Goal: Task Accomplishment & Management: Use online tool/utility

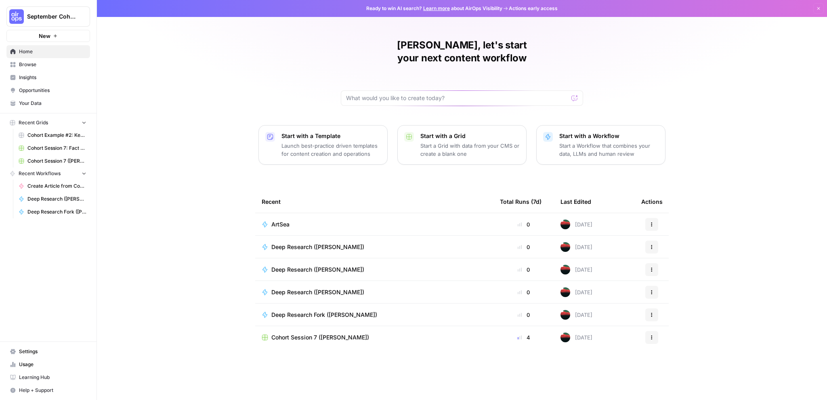
click at [302, 220] on div "ArtSea" at bounding box center [374, 224] width 225 height 8
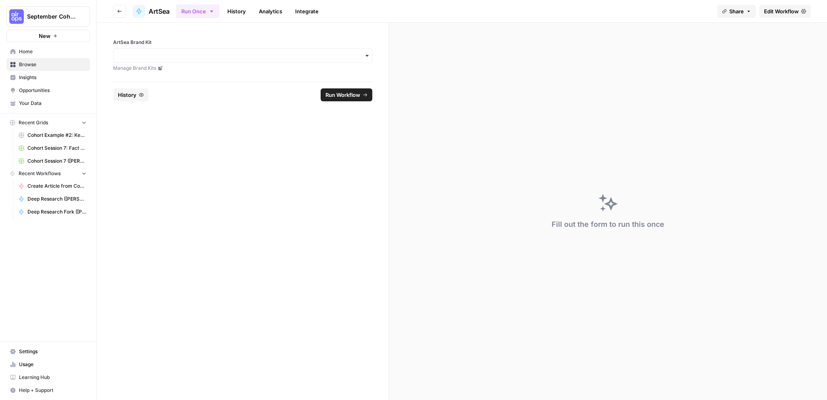
click at [298, 60] on div "button" at bounding box center [242, 55] width 259 height 15
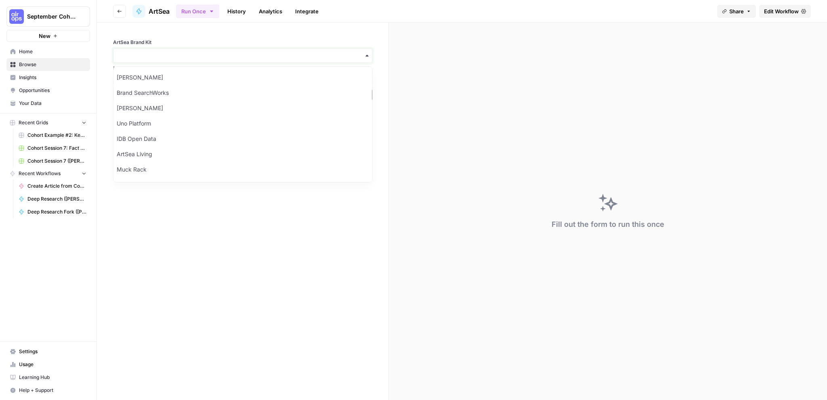
click at [259, 52] on input "ArtSea Brand Kit" at bounding box center [242, 56] width 249 height 8
type input "art"
click at [152, 79] on div "ArtSea Living" at bounding box center [242, 77] width 258 height 15
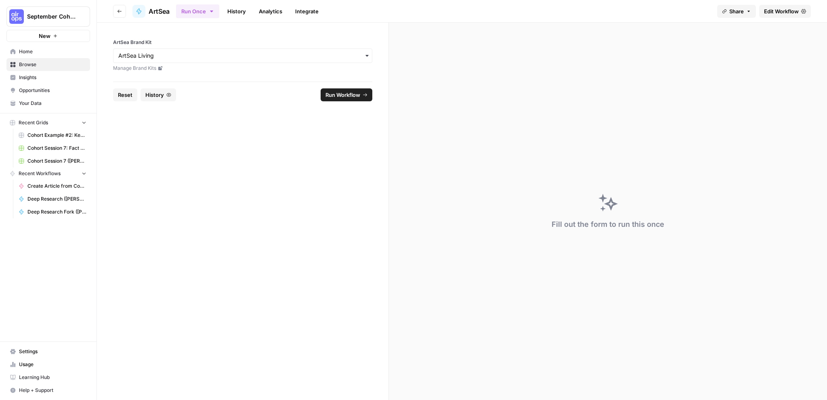
click at [340, 97] on span "Run Workflow" at bounding box center [342, 95] width 35 height 8
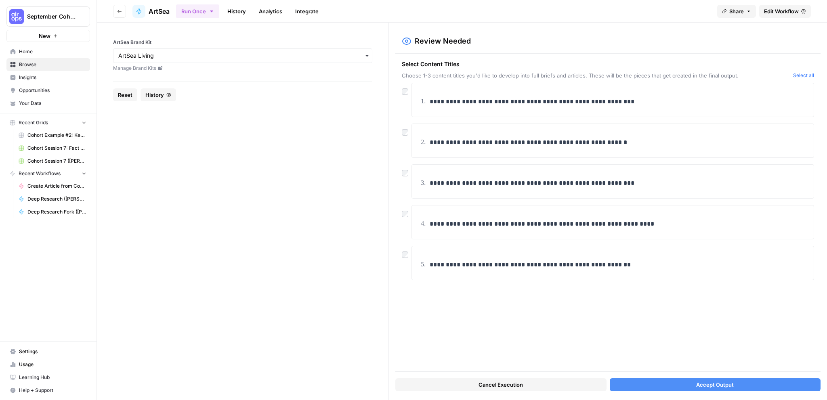
click at [640, 383] on button "Accept Output" at bounding box center [714, 384] width 211 height 13
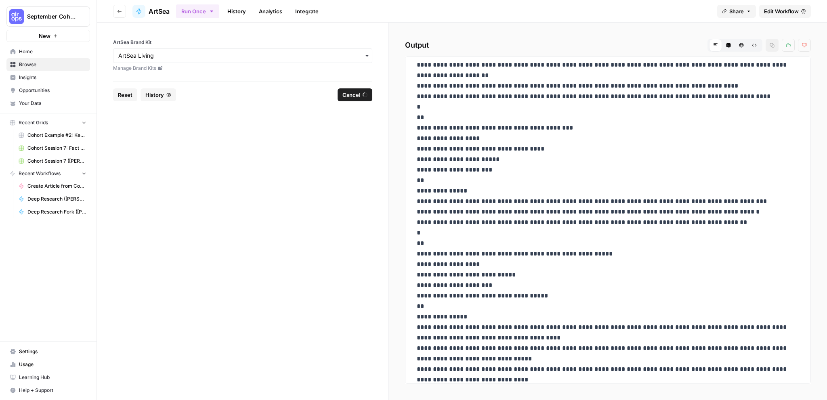
scroll to position [2410, 0]
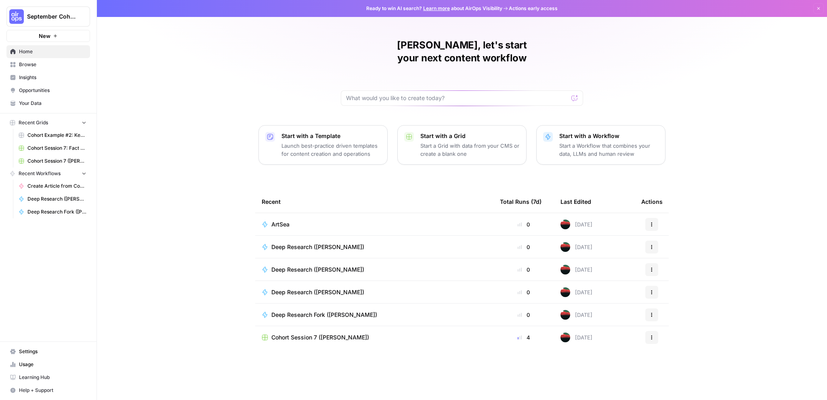
click at [301, 220] on div "ArtSea" at bounding box center [374, 224] width 225 height 8
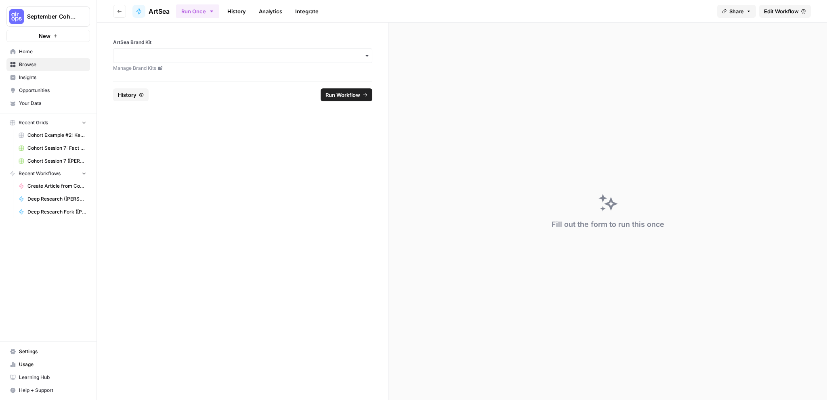
click at [785, 14] on span "Edit Workflow" at bounding box center [781, 11] width 35 height 8
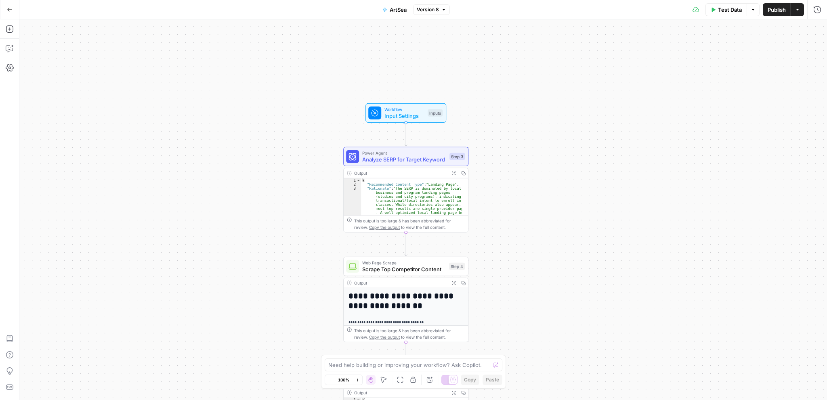
click at [563, 192] on div "**********" at bounding box center [422, 209] width 807 height 381
click at [399, 159] on span "Analyze SERP for Target Keyword" at bounding box center [404, 159] width 84 height 8
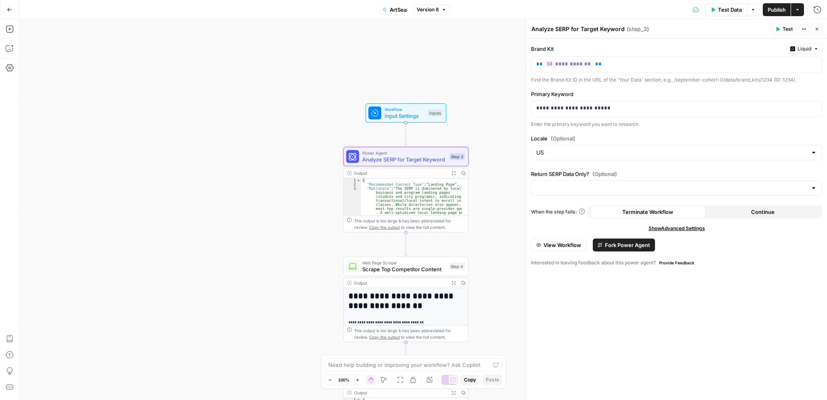
click at [816, 31] on button "Close" at bounding box center [816, 29] width 10 height 10
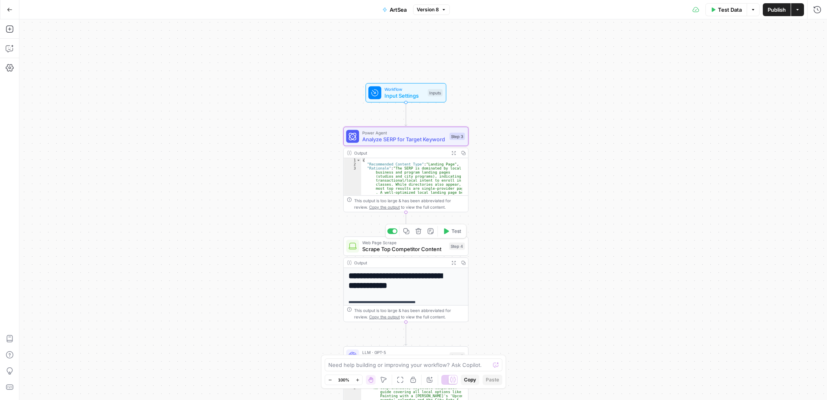
click at [412, 251] on span "Scrape Top Competitor Content" at bounding box center [404, 249] width 84 height 8
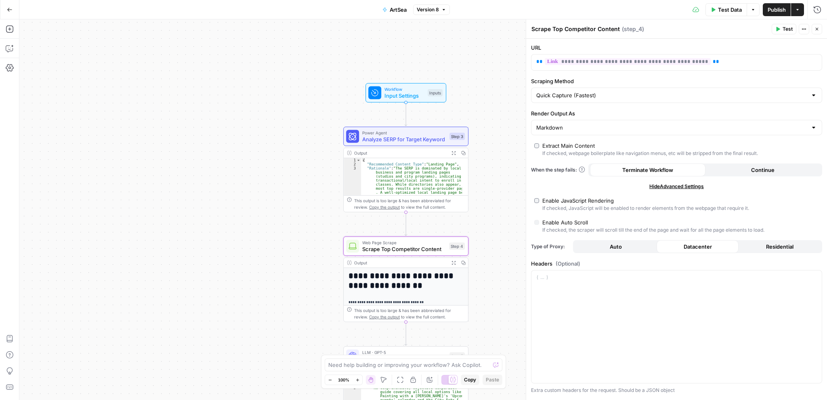
click at [816, 30] on icon "button" at bounding box center [816, 29] width 5 height 5
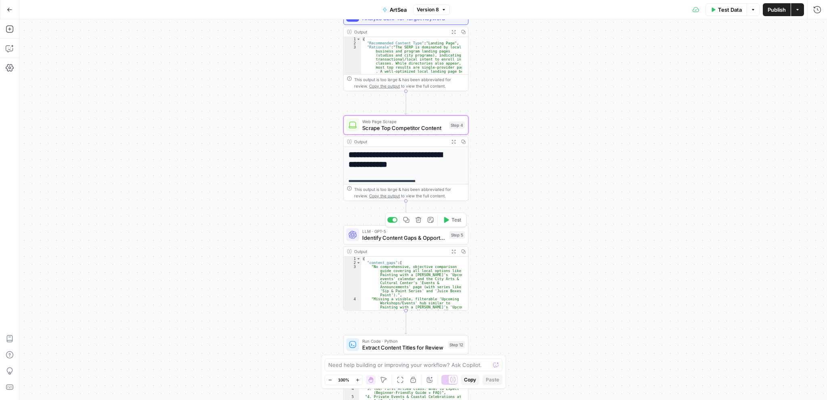
click at [398, 238] on span "Identify Content Gaps & Opportunities" at bounding box center [404, 238] width 84 height 8
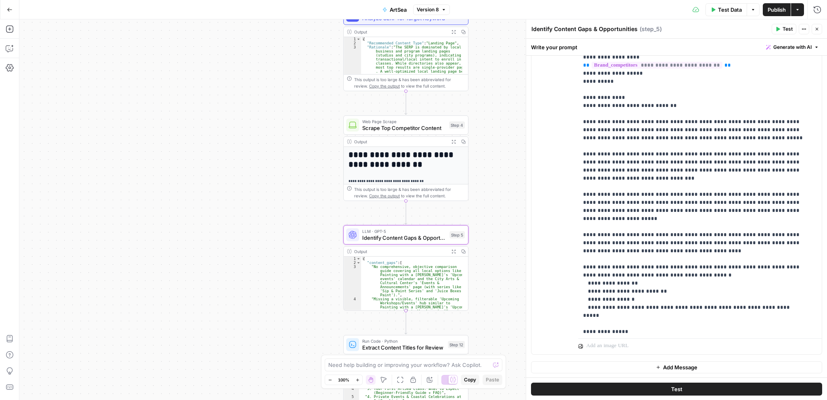
scroll to position [121, 0]
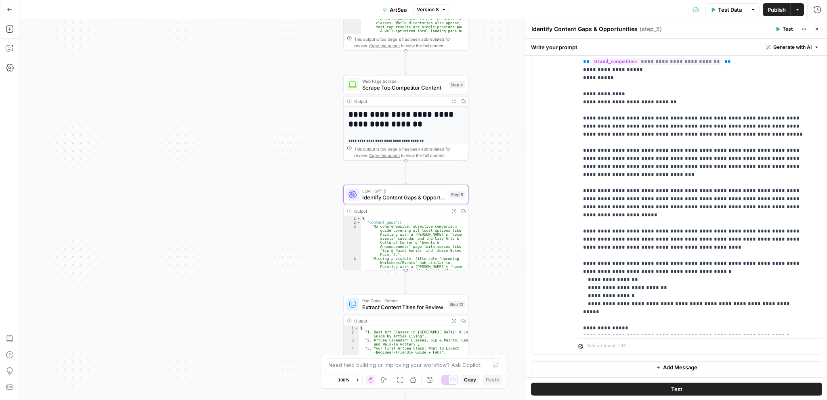
click at [814, 31] on button "Close" at bounding box center [816, 29] width 10 height 10
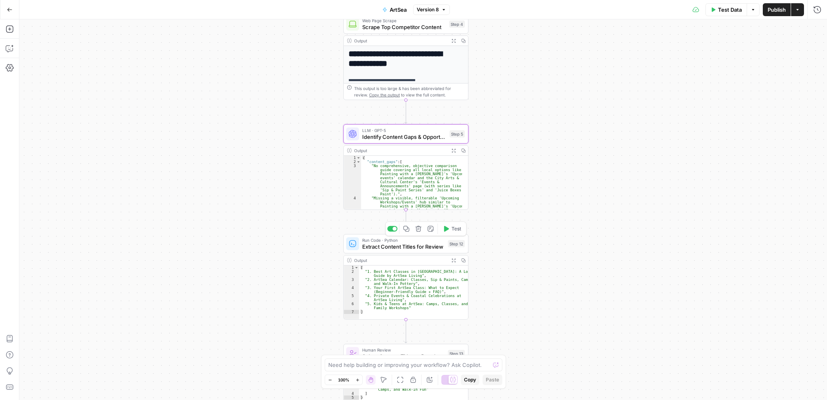
click at [400, 253] on div "Run Code · Python Extract Content Titles for Review Step 12 Copy step Delete st…" at bounding box center [405, 243] width 125 height 19
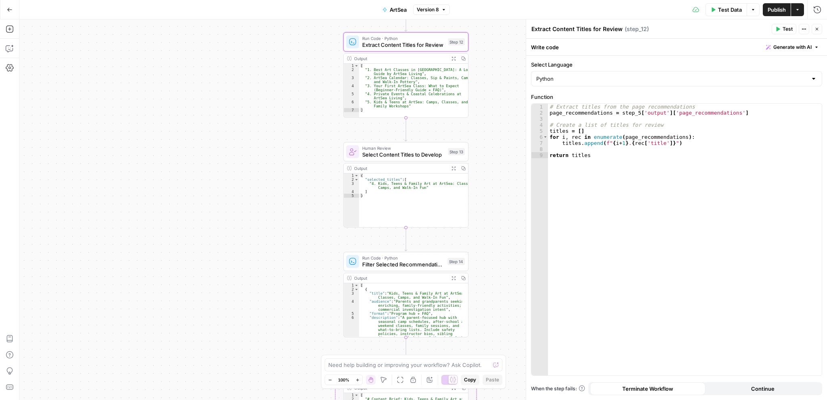
click at [421, 153] on span "Select Content Titles to Develop" at bounding box center [403, 155] width 82 height 8
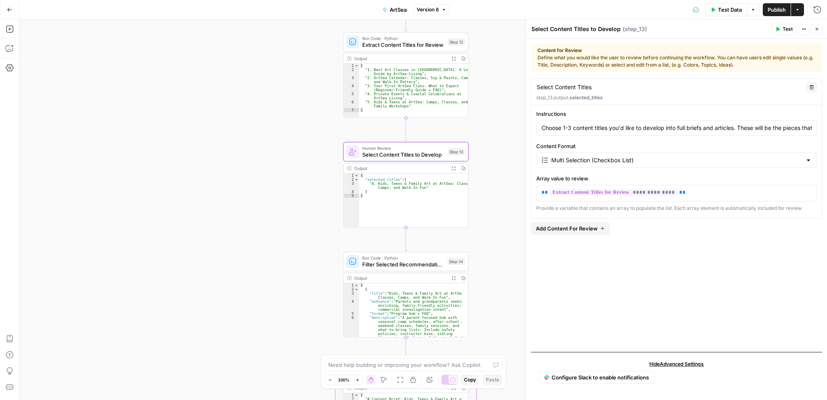
click at [819, 29] on icon "button" at bounding box center [816, 29] width 5 height 5
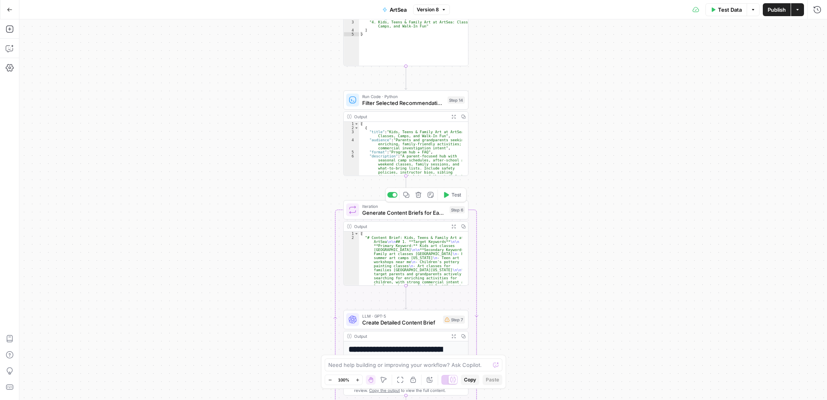
click at [399, 214] on span "Generate Content Briefs for Each Opportunity" at bounding box center [404, 213] width 84 height 8
click at [817, 28] on icon "button" at bounding box center [816, 29] width 5 height 5
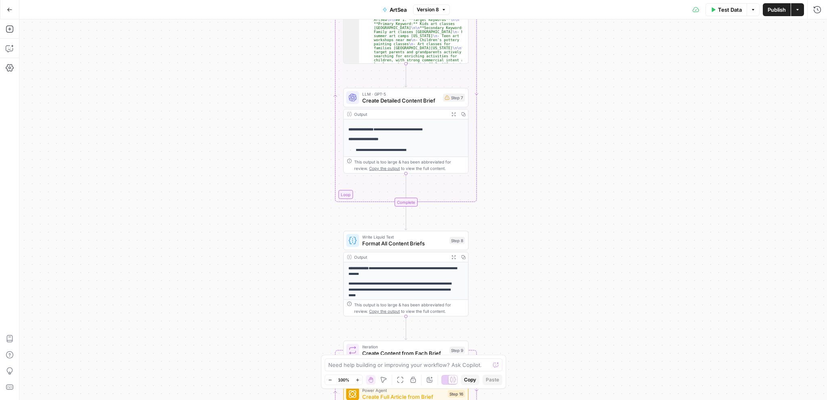
scroll to position [40, 0]
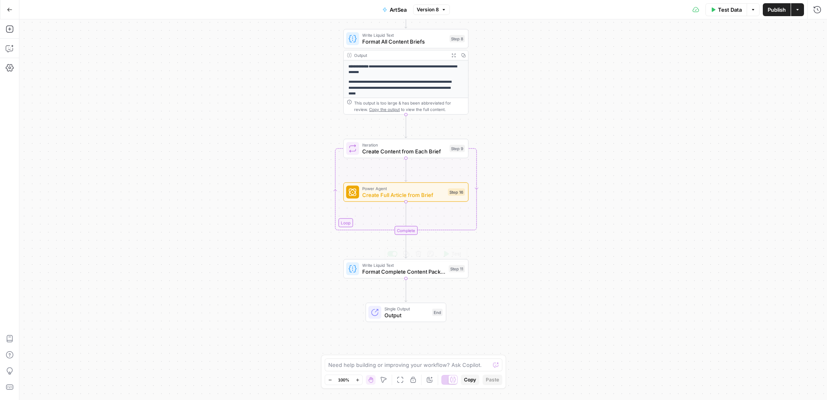
click at [408, 274] on span "Format Complete Content Package" at bounding box center [403, 272] width 83 height 8
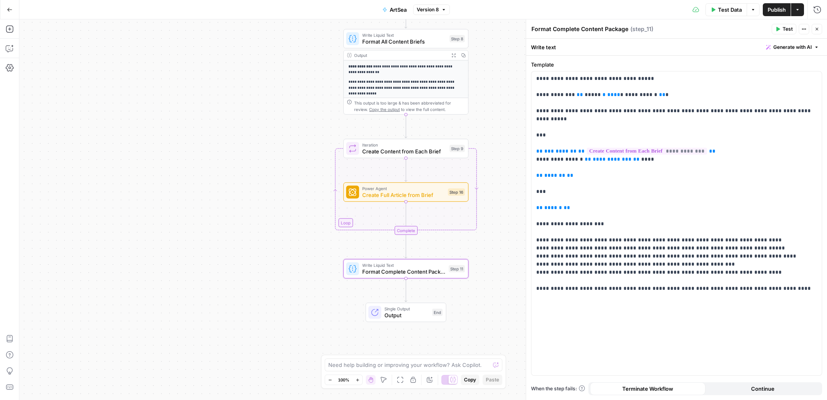
click at [818, 32] on button "Close" at bounding box center [816, 29] width 10 height 10
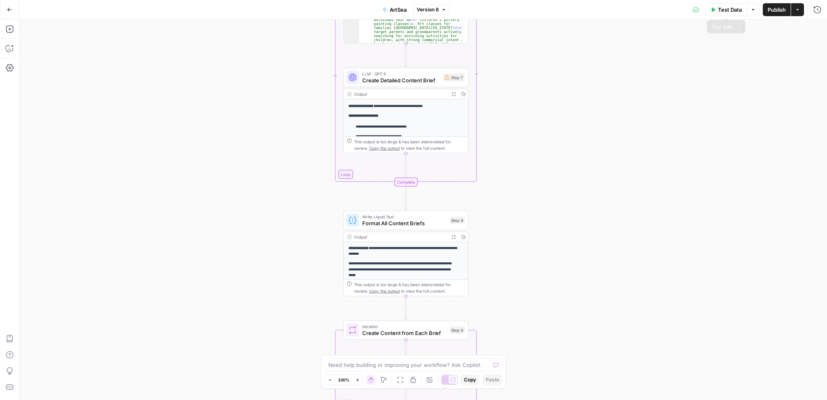
click at [722, 13] on span "Test Data" at bounding box center [730, 10] width 24 height 8
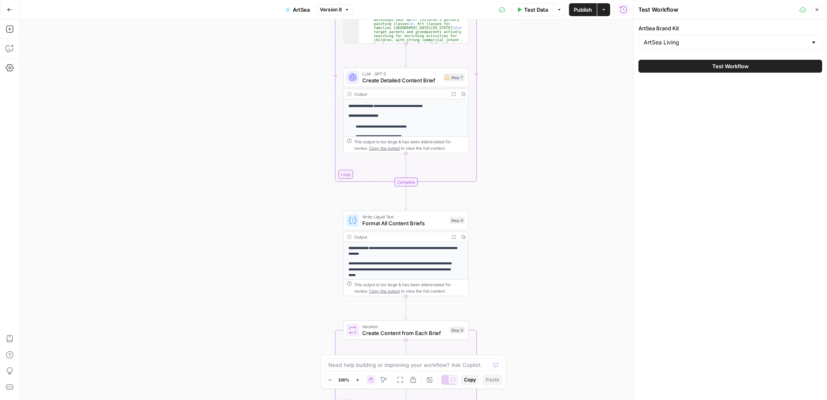
click at [712, 64] on span "Test Workflow" at bounding box center [730, 66] width 36 height 8
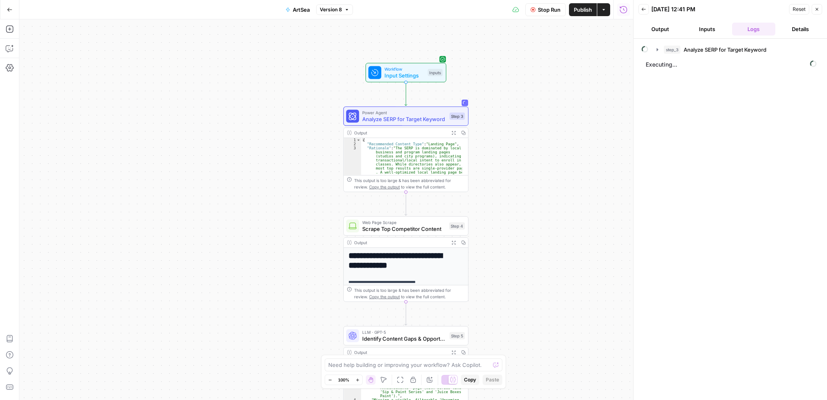
click at [543, 8] on span "Stop Run" at bounding box center [549, 10] width 23 height 8
click at [547, 12] on span "Stop Run" at bounding box center [549, 10] width 23 height 8
click at [816, 9] on icon "button" at bounding box center [816, 9] width 3 height 3
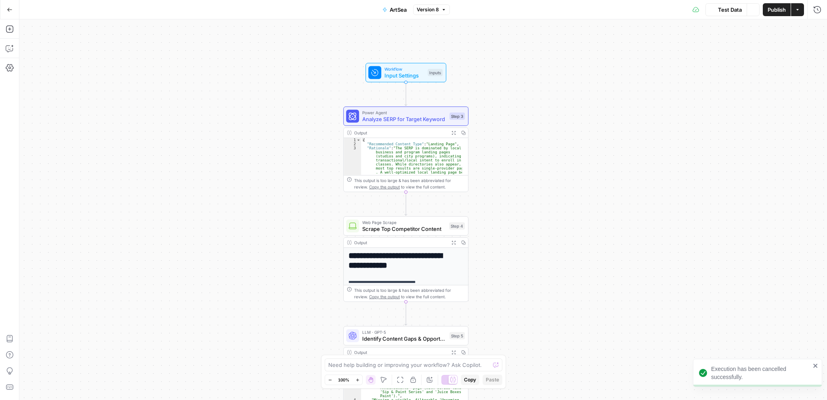
click at [741, 10] on span "Test Data" at bounding box center [730, 10] width 24 height 8
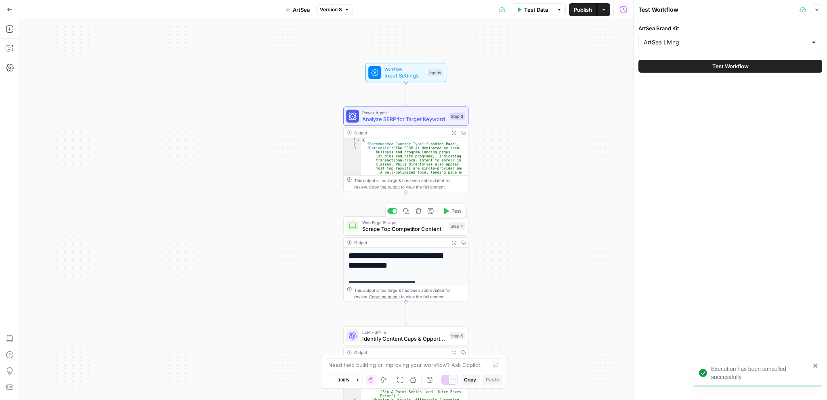
click at [420, 234] on div "Web Page Scrape Scrape Top Competitor Content Step 4 Copy step Delete step Add …" at bounding box center [405, 225] width 125 height 19
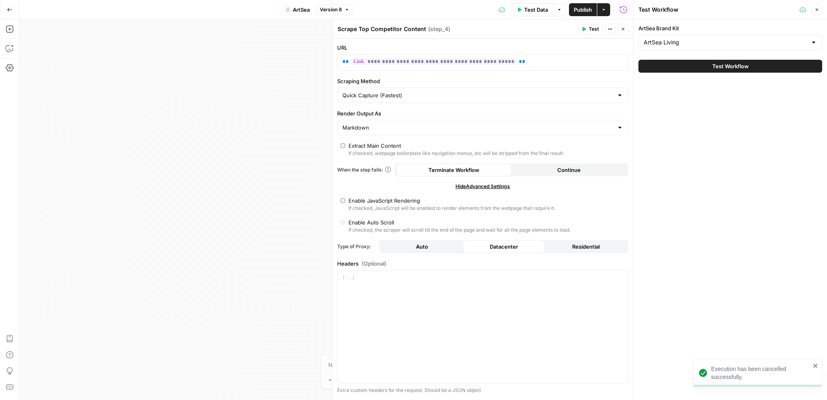
click at [626, 29] on button "Close" at bounding box center [623, 29] width 10 height 10
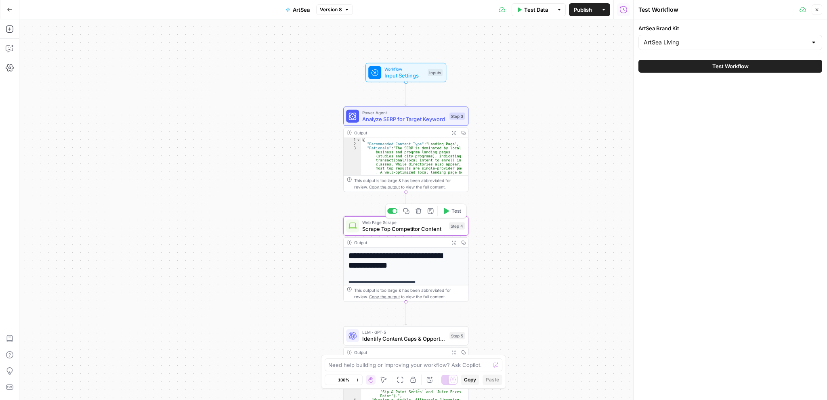
click at [453, 212] on span "Test" at bounding box center [456, 210] width 10 height 7
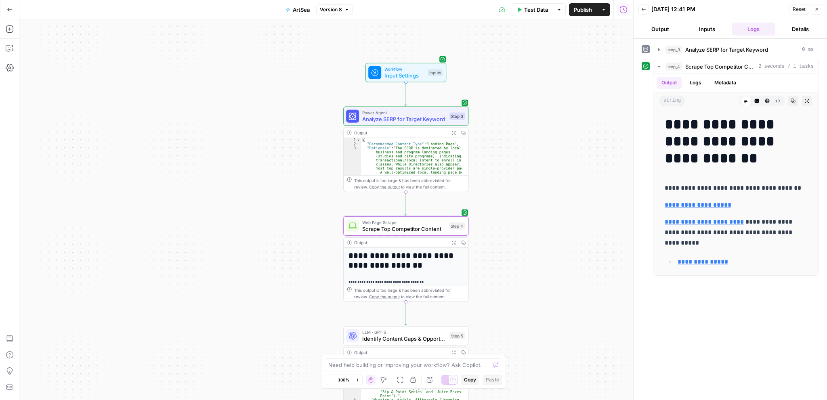
click at [560, 4] on button "Options" at bounding box center [559, 9] width 13 height 13
click at [536, 37] on span "View Last Test" at bounding box center [537, 40] width 36 height 8
click at [393, 102] on div at bounding box center [394, 101] width 4 height 4
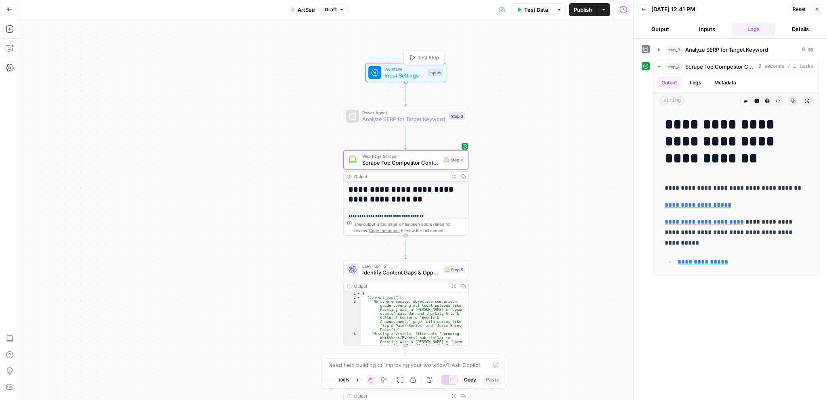
click at [418, 73] on span "Input Settings" at bounding box center [404, 75] width 40 height 8
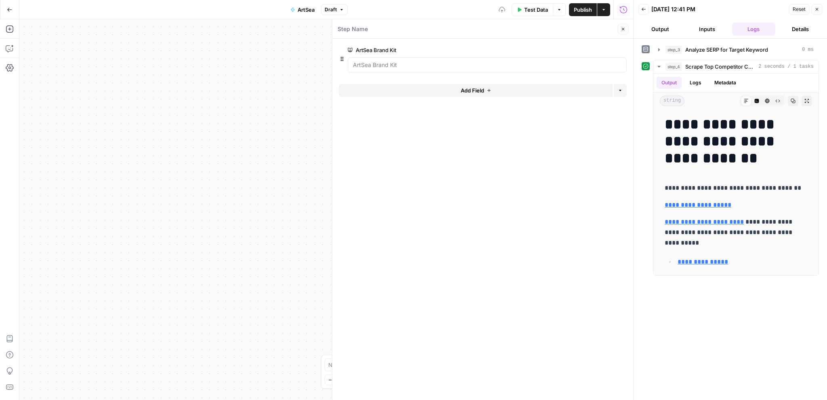
click at [620, 27] on icon "button" at bounding box center [622, 29] width 5 height 5
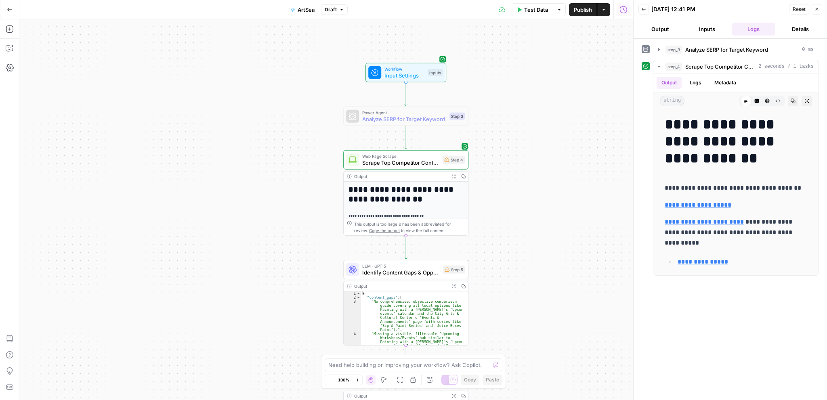
click at [530, 9] on span "Test Data" at bounding box center [536, 10] width 24 height 8
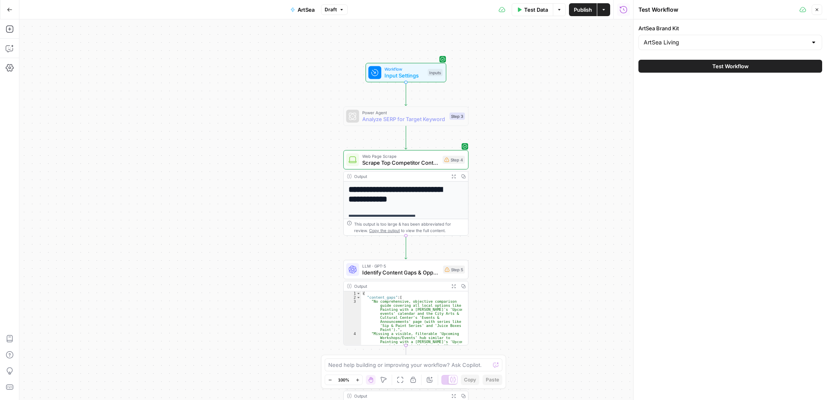
click at [687, 66] on button "Test Workflow" at bounding box center [730, 66] width 184 height 13
click at [692, 66] on button "Test Workflow" at bounding box center [730, 66] width 184 height 13
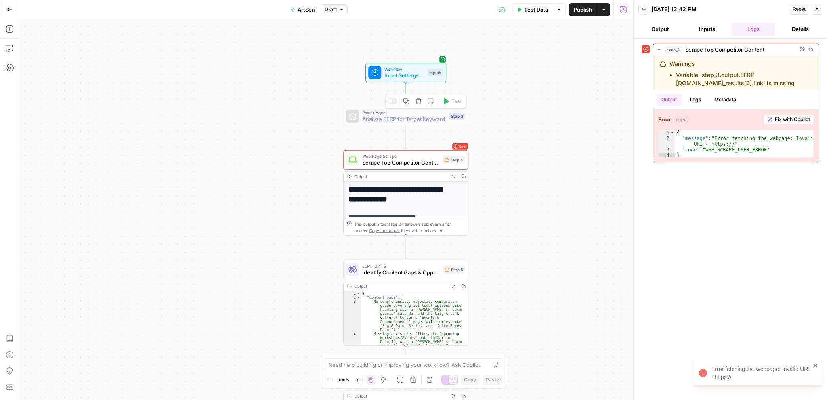
click at [392, 105] on div "Copy step Delete step Add Note Test" at bounding box center [425, 101] width 81 height 15
click at [394, 99] on div at bounding box center [392, 101] width 10 height 6
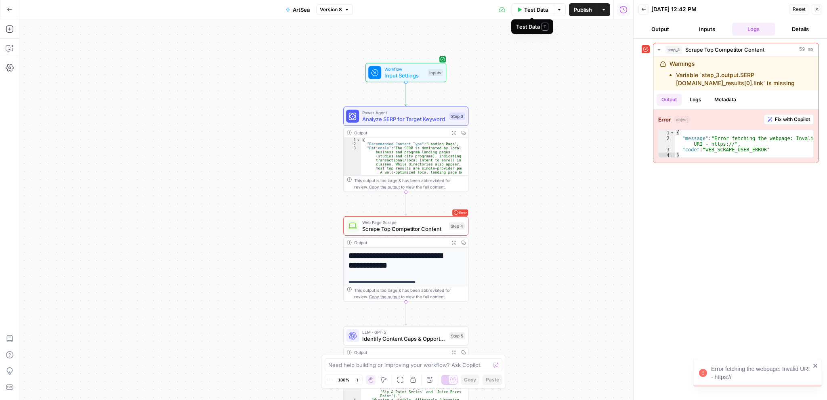
click at [534, 13] on span "Test Data" at bounding box center [536, 10] width 24 height 8
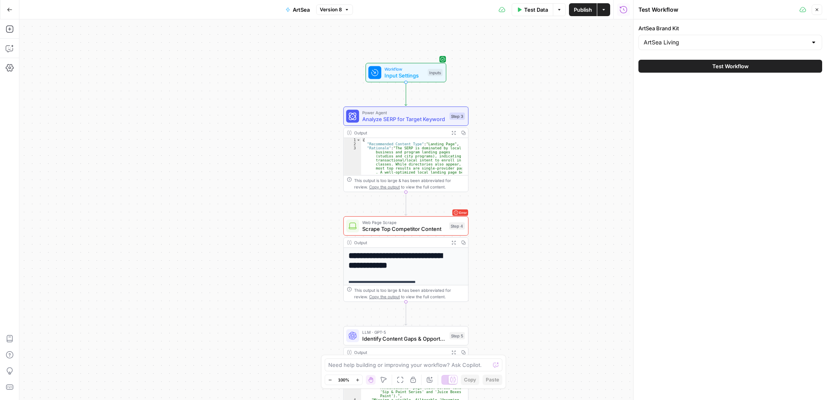
click at [673, 61] on button "Test Workflow" at bounding box center [730, 66] width 184 height 13
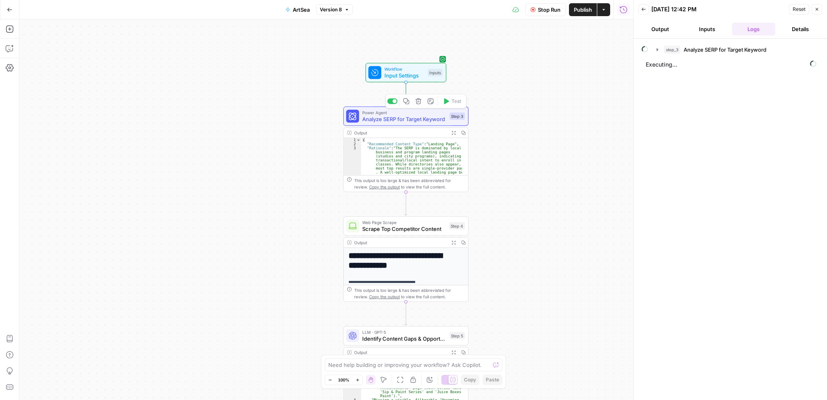
click at [393, 120] on span "Analyze SERP for Target Keyword" at bounding box center [404, 119] width 84 height 8
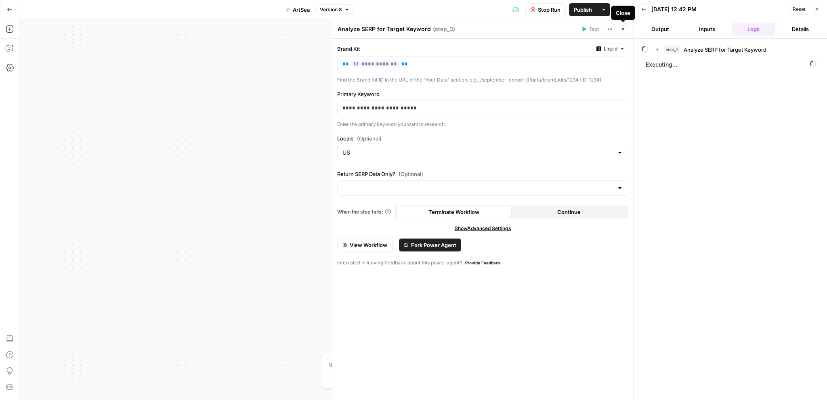
click at [623, 27] on icon "button" at bounding box center [622, 29] width 5 height 5
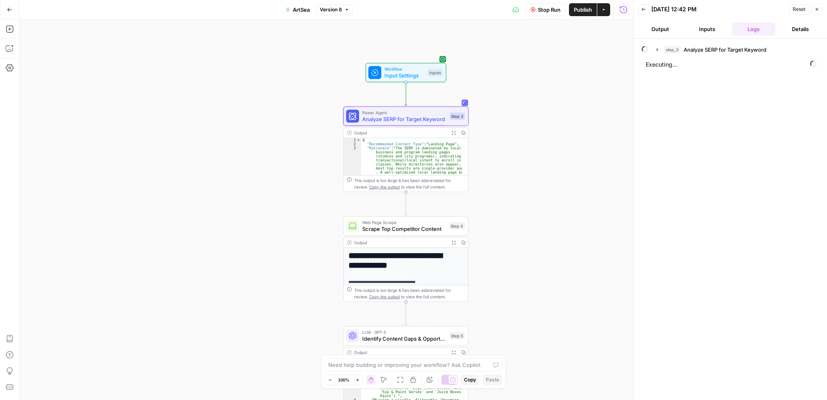
click at [412, 116] on span "Analyze SERP for Target Keyword" at bounding box center [404, 119] width 84 height 8
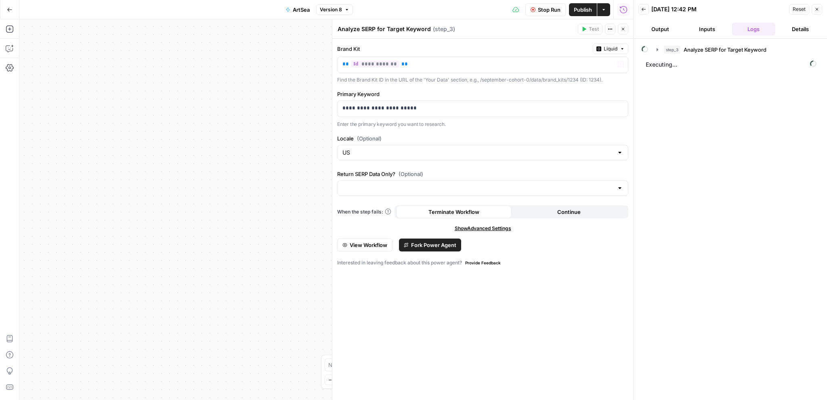
click at [625, 30] on icon "button" at bounding box center [622, 29] width 5 height 5
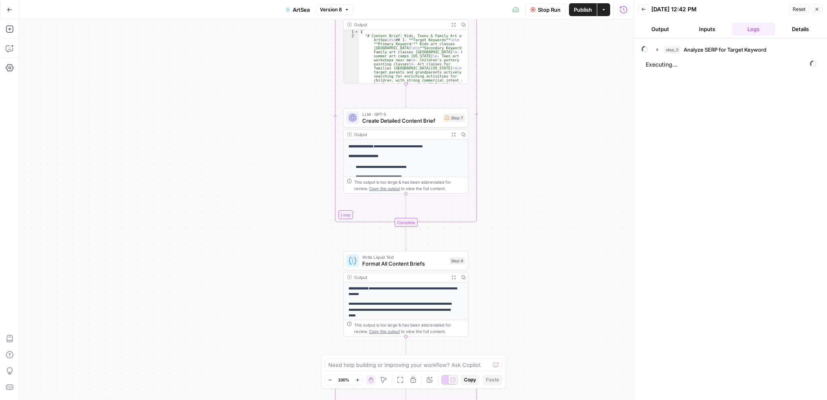
click at [334, 11] on span "Version 8" at bounding box center [331, 9] width 22 height 7
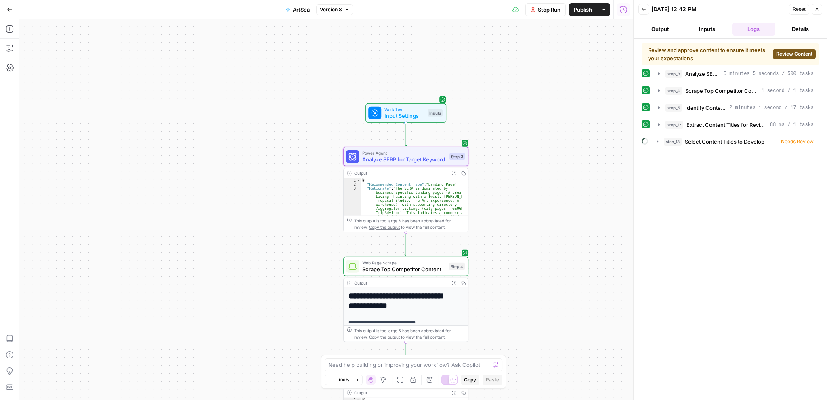
scroll to position [245, 0]
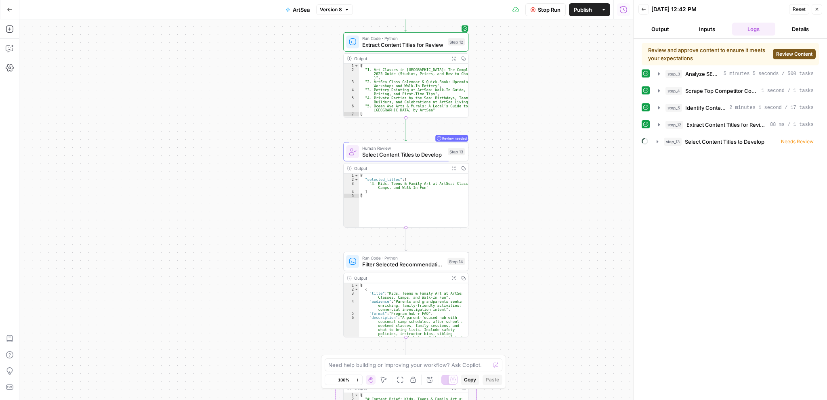
click at [794, 54] on span "Review Content" at bounding box center [794, 53] width 36 height 7
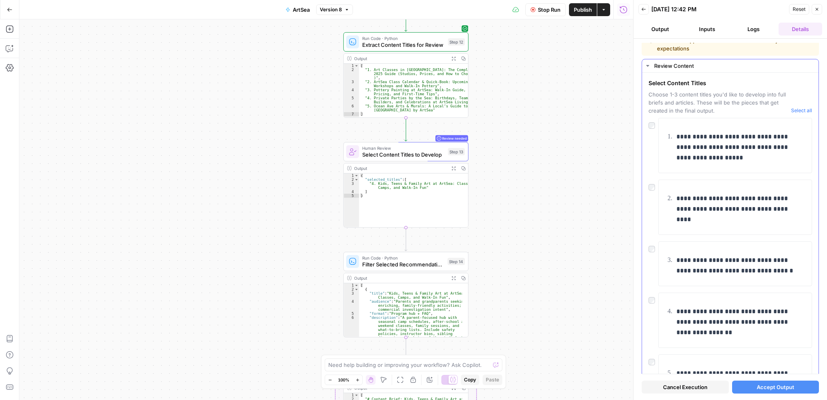
scroll to position [40, 0]
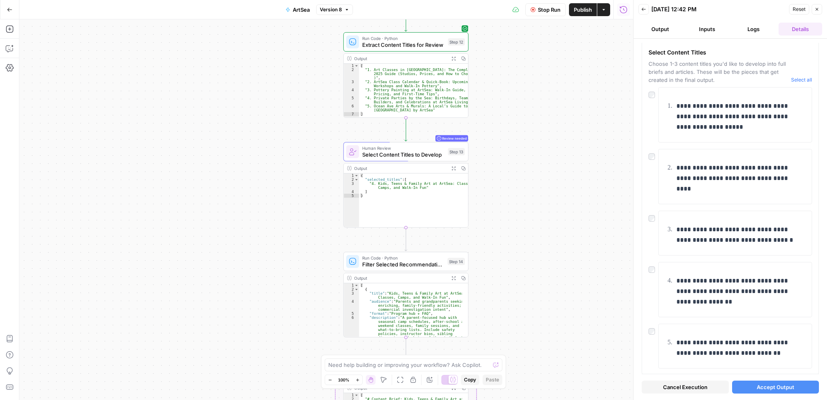
click at [675, 383] on span "Cancel Execution" at bounding box center [685, 387] width 44 height 8
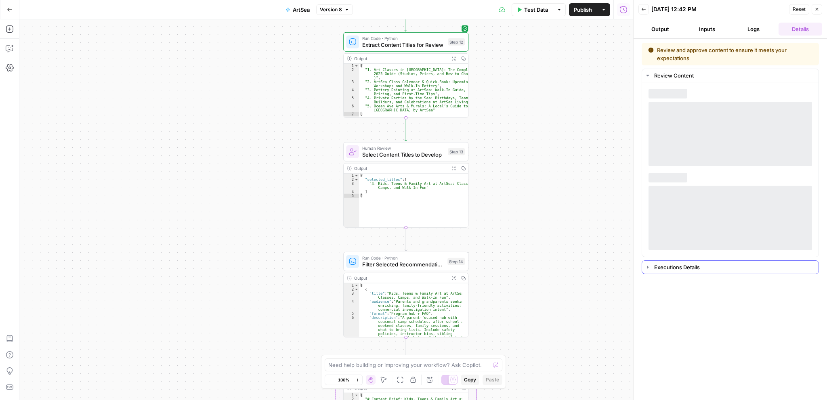
click at [668, 270] on div "Executions Details" at bounding box center [733, 267] width 159 height 8
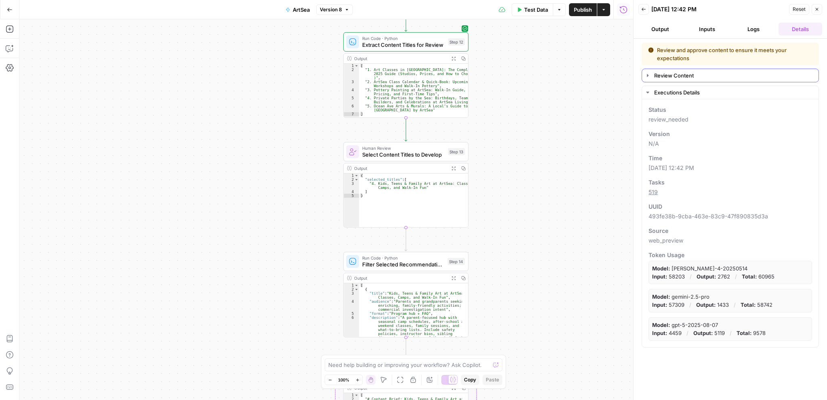
click at [685, 75] on div "Review Content" at bounding box center [733, 75] width 159 height 8
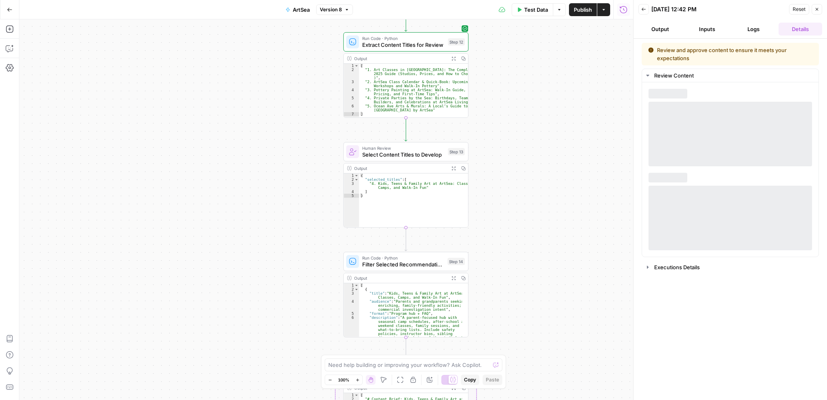
click at [693, 53] on div "Review and approve content to ensure it meets your expectations" at bounding box center [730, 54] width 164 height 16
click at [715, 31] on button "Inputs" at bounding box center [707, 29] width 44 height 13
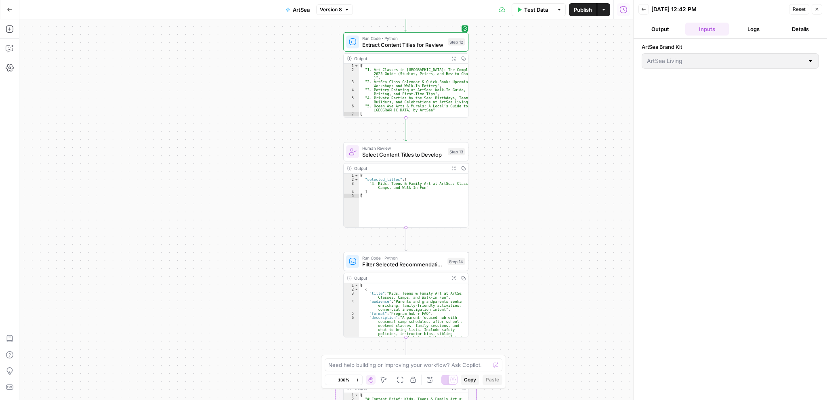
click at [652, 26] on button "Output" at bounding box center [660, 29] width 44 height 13
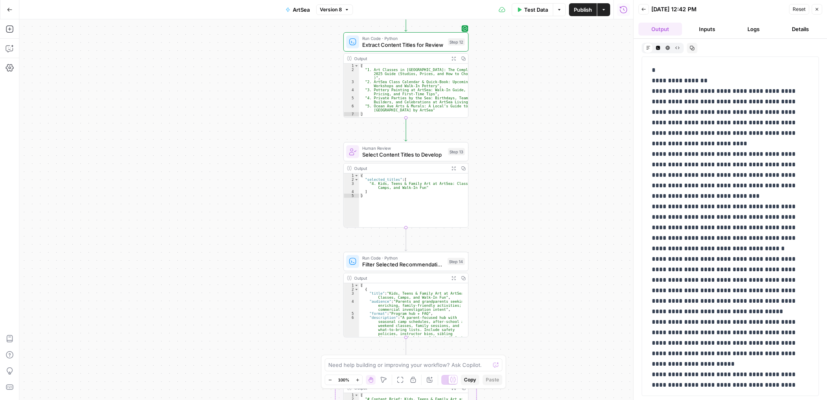
click at [751, 26] on button "Logs" at bounding box center [754, 29] width 44 height 13
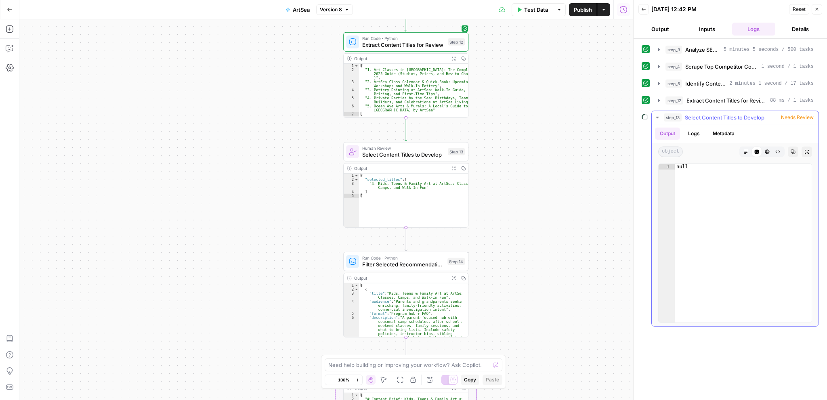
click at [794, 117] on span "Needs Review" at bounding box center [797, 117] width 33 height 7
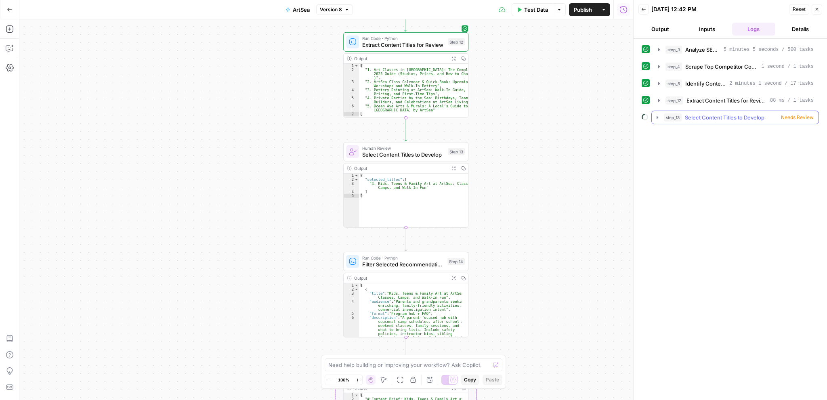
click at [793, 117] on span "Needs Review" at bounding box center [797, 117] width 33 height 7
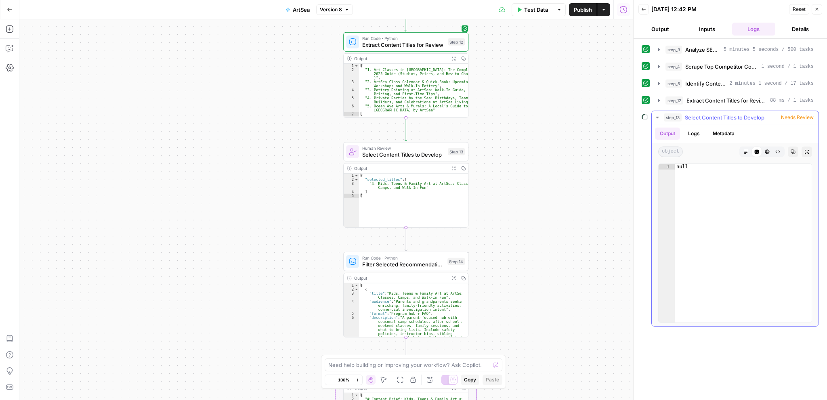
type textarea "****"
click at [719, 192] on div "null" at bounding box center [742, 249] width 137 height 170
click at [718, 114] on span "Select Content Titles to Develop" at bounding box center [725, 117] width 80 height 8
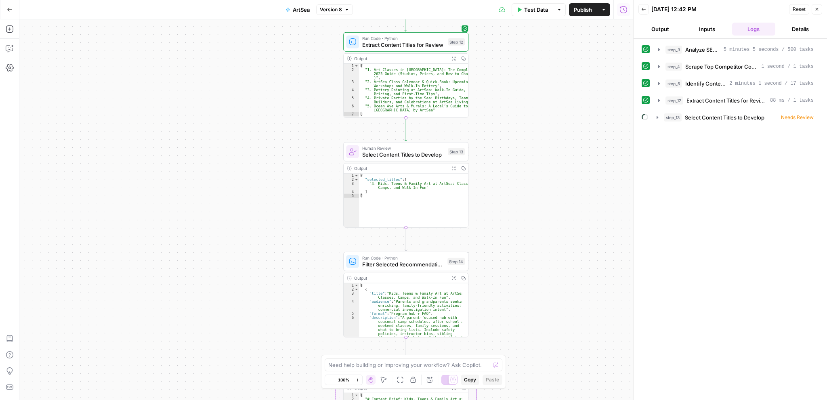
click at [702, 116] on span "Select Content Titles to Develop" at bounding box center [725, 117] width 80 height 8
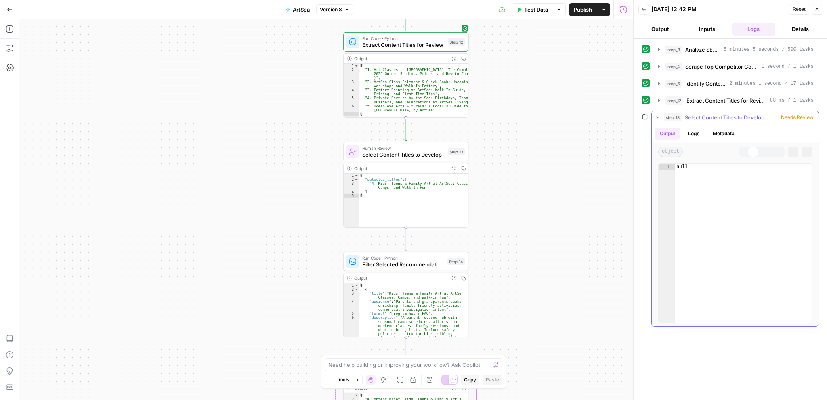
click at [686, 143] on div "object Markdown Code Editor HTML Viewer Raw Output Copy Expand Output" at bounding box center [734, 151] width 167 height 17
click at [697, 137] on button "Logs" at bounding box center [693, 134] width 21 height 12
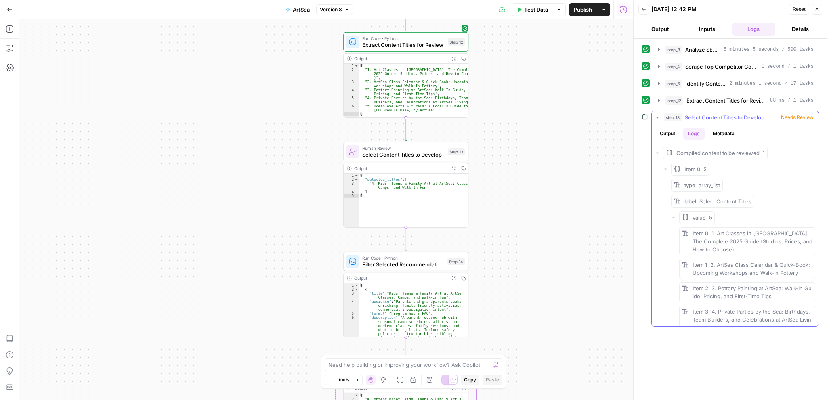
click at [720, 132] on button "Metadata" at bounding box center [723, 134] width 31 height 12
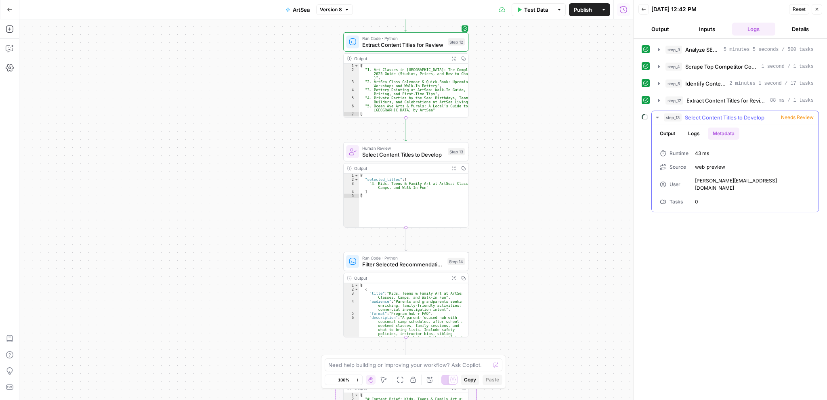
click at [685, 132] on button "Logs" at bounding box center [693, 134] width 21 height 12
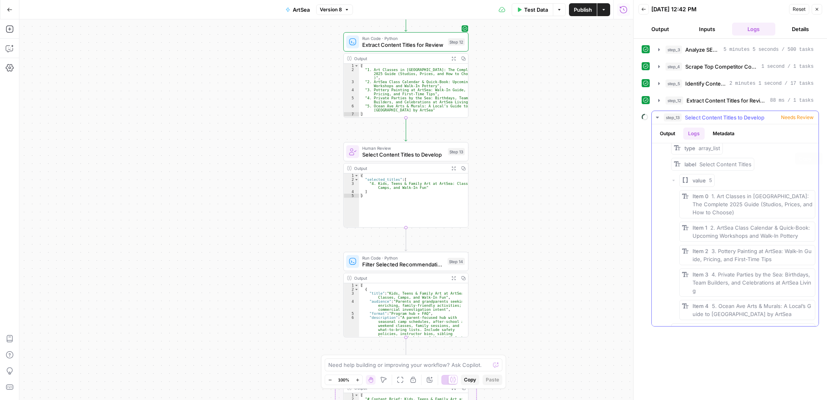
scroll to position [81, 0]
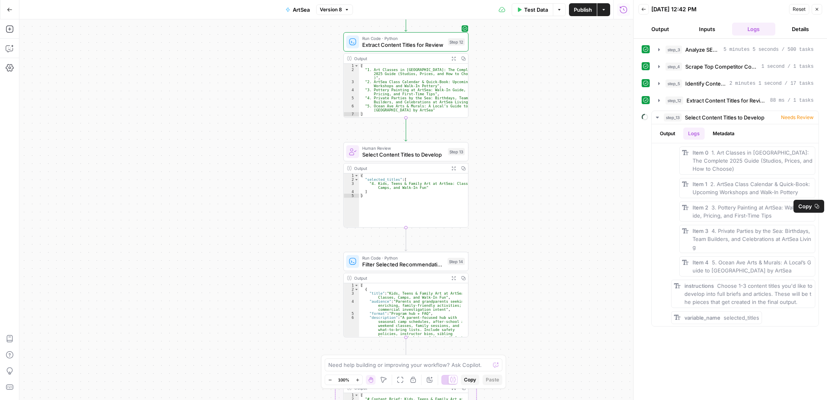
click at [592, 151] on div "Workflow Input Settings Inputs Power Agent Analyze SERP for Target Keyword Step…" at bounding box center [325, 209] width 613 height 381
click at [627, 18] on div "Test Data Options Publish Actions Run History" at bounding box center [493, 9] width 281 height 19
click at [623, 11] on icon "button" at bounding box center [623, 10] width 8 height 8
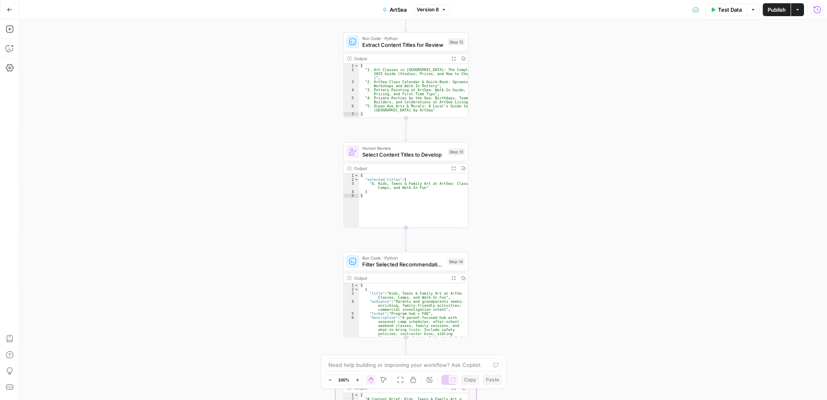
click at [817, 12] on icon "button" at bounding box center [817, 10] width 8 height 8
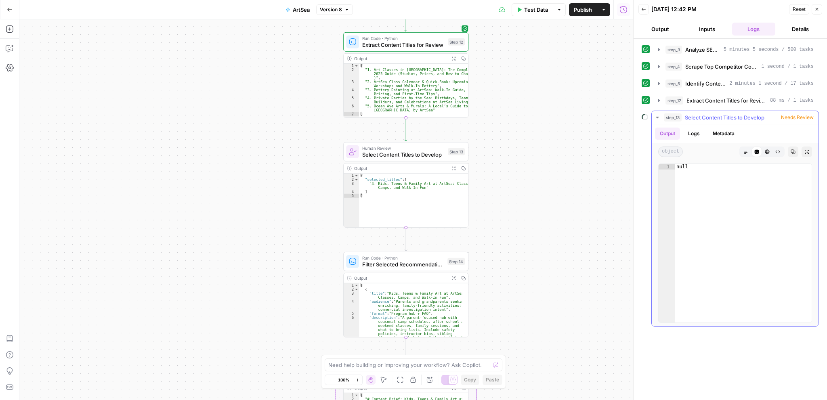
drag, startPoint x: 730, startPoint y: 116, endPoint x: 388, endPoint y: 152, distance: 343.4
click at [388, 152] on span "Select Content Titles to Develop" at bounding box center [403, 155] width 82 height 8
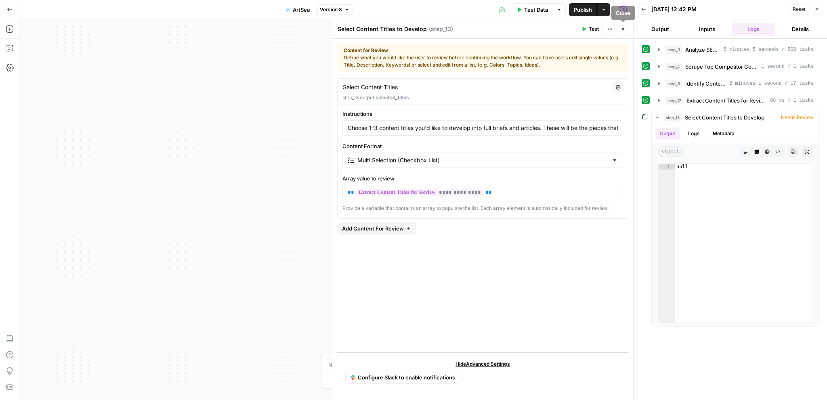
click at [580, 30] on button "Test" at bounding box center [590, 29] width 25 height 10
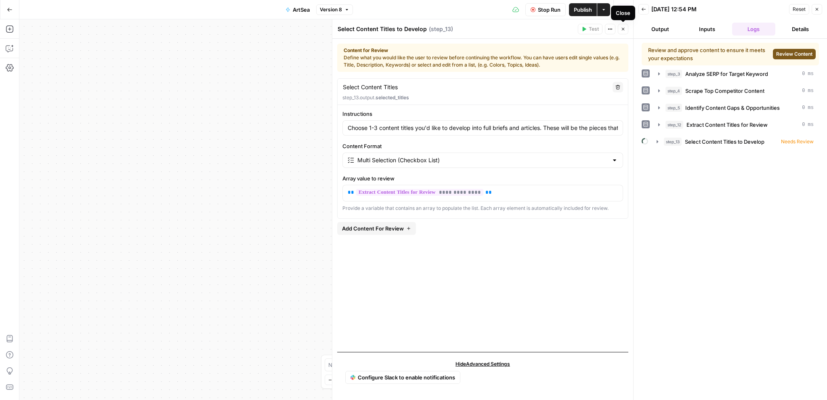
click at [626, 29] on button "Close" at bounding box center [623, 29] width 10 height 10
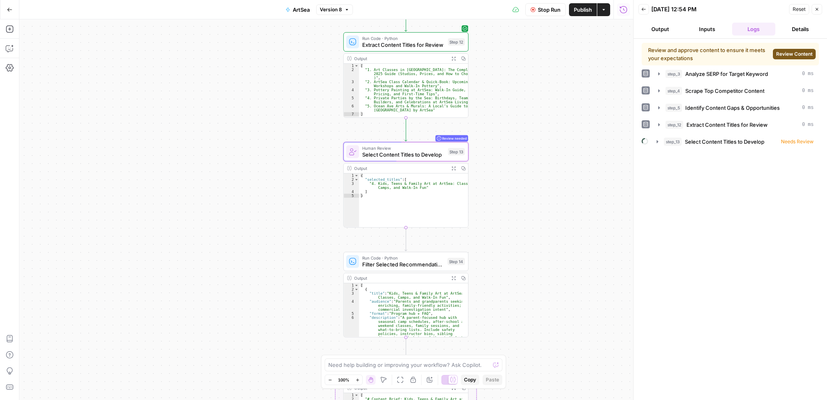
click at [785, 54] on span "Review Content" at bounding box center [794, 53] width 36 height 7
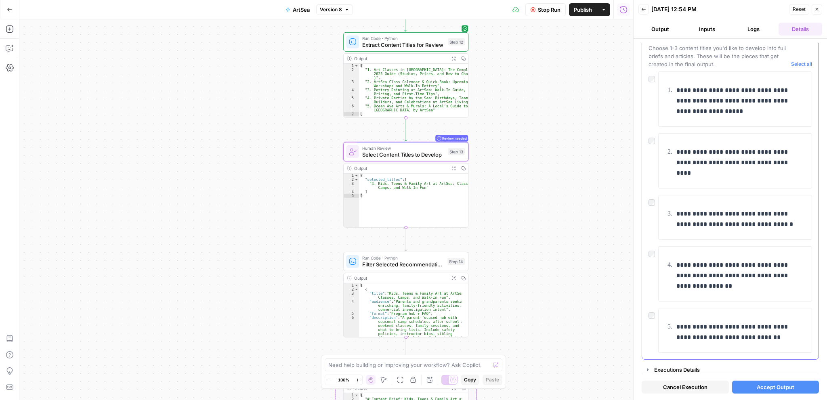
scroll to position [57, 0]
drag, startPoint x: 764, startPoint y: 389, endPoint x: 758, endPoint y: 387, distance: 6.5
click at [762, 388] on span "Accept Output" at bounding box center [775, 387] width 38 height 8
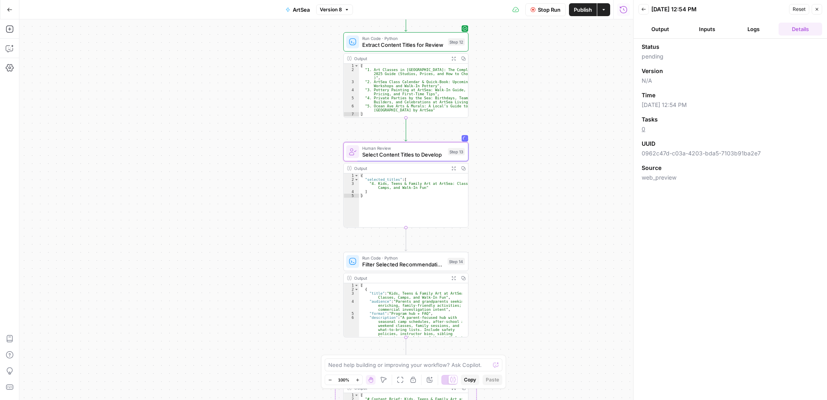
click at [664, 30] on button "Output" at bounding box center [660, 29] width 44 height 13
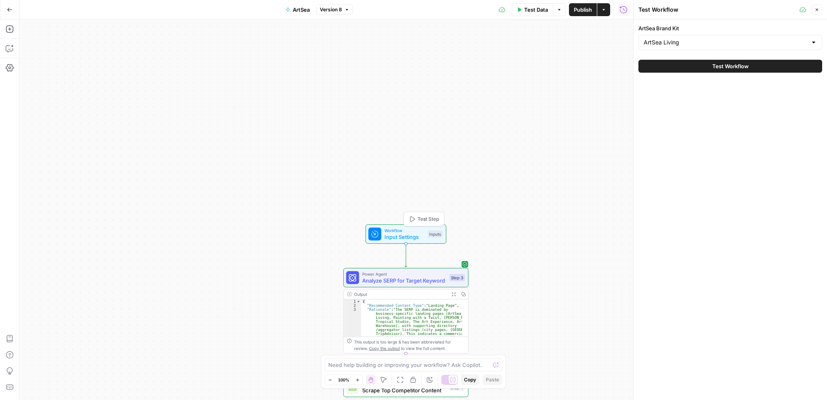
click at [394, 232] on span "Workflow" at bounding box center [404, 230] width 40 height 6
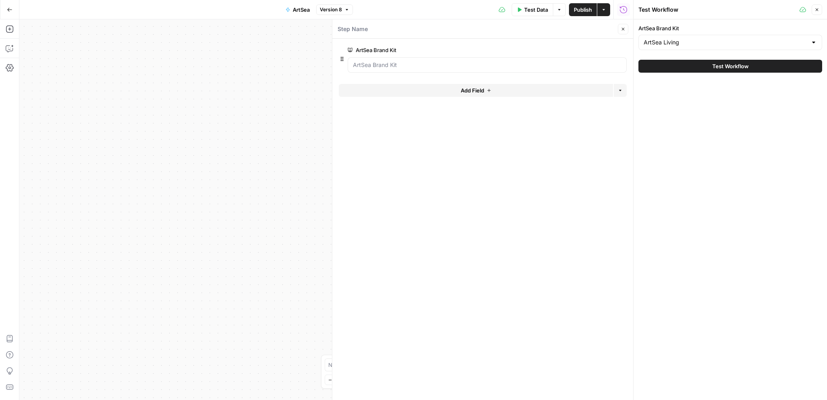
click at [530, 6] on span "Test Data" at bounding box center [536, 10] width 24 height 8
click at [686, 66] on button "Test Workflow" at bounding box center [730, 66] width 184 height 13
click at [622, 31] on button "Close" at bounding box center [623, 29] width 10 height 10
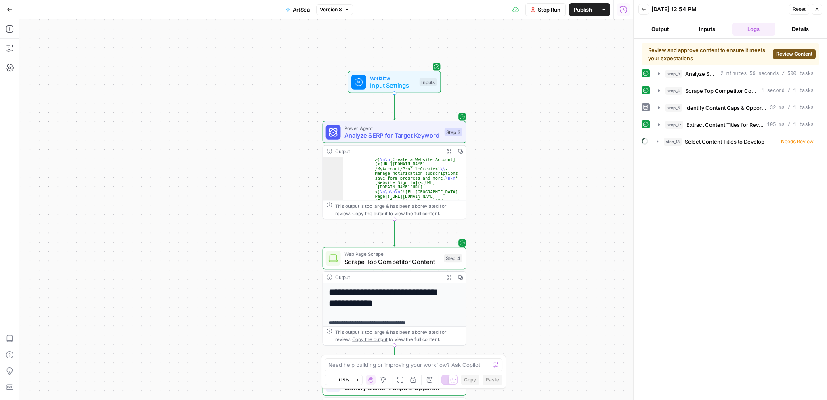
click at [379, 135] on span "Analyze SERP for Target Keyword" at bounding box center [392, 135] width 96 height 9
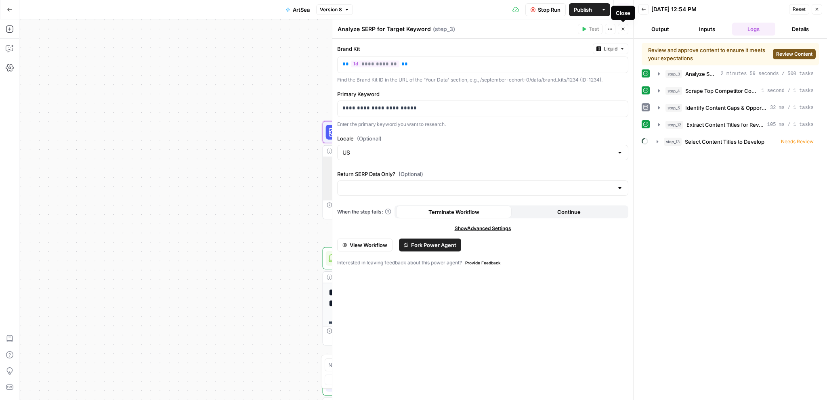
click at [625, 29] on span "Close" at bounding box center [625, 29] width 0 height 0
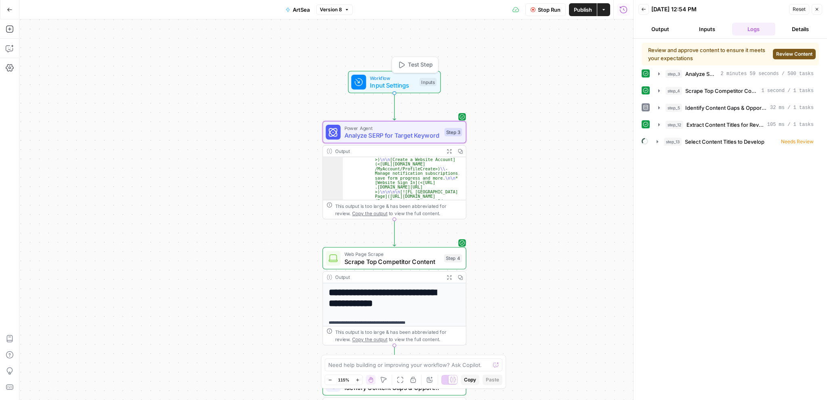
click at [391, 86] on span "Input Settings" at bounding box center [393, 85] width 46 height 9
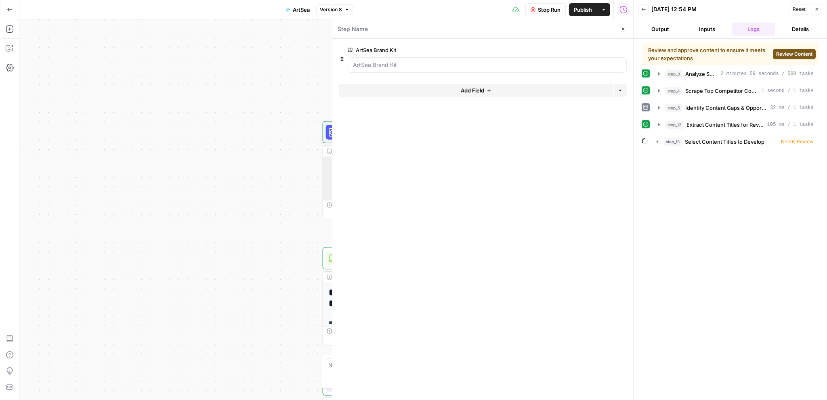
click at [626, 28] on button "Close" at bounding box center [623, 29] width 10 height 10
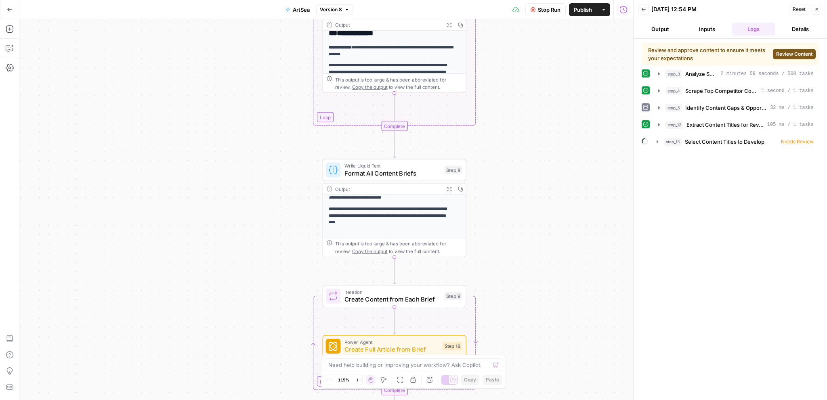
scroll to position [44, 0]
click at [409, 169] on span "Format All Content Briefs" at bounding box center [392, 173] width 96 height 9
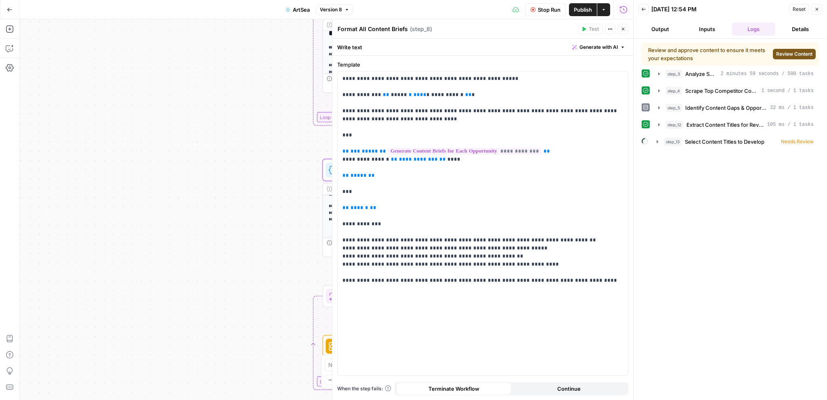
click at [620, 31] on icon "button" at bounding box center [622, 29] width 5 height 5
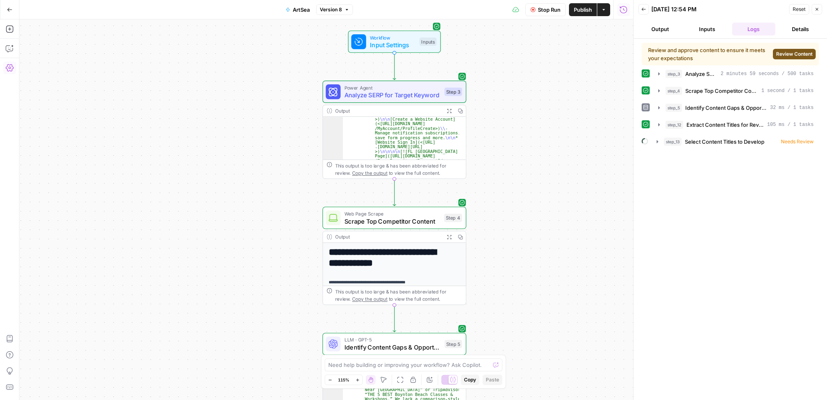
click at [356, 91] on span "Analyze SERP for Target Keyword" at bounding box center [392, 94] width 96 height 9
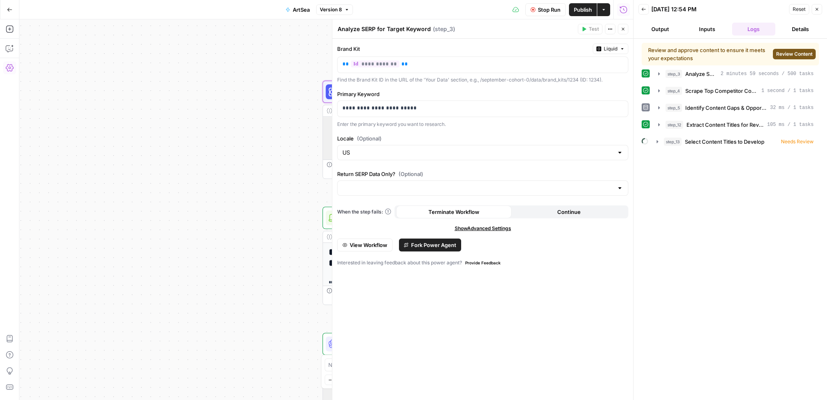
click at [623, 33] on button "Close" at bounding box center [623, 29] width 10 height 10
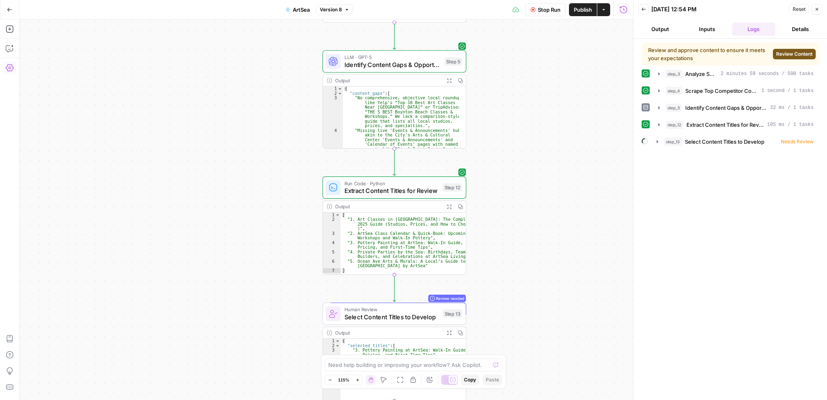
click at [780, 54] on span "Review Content" at bounding box center [794, 53] width 36 height 7
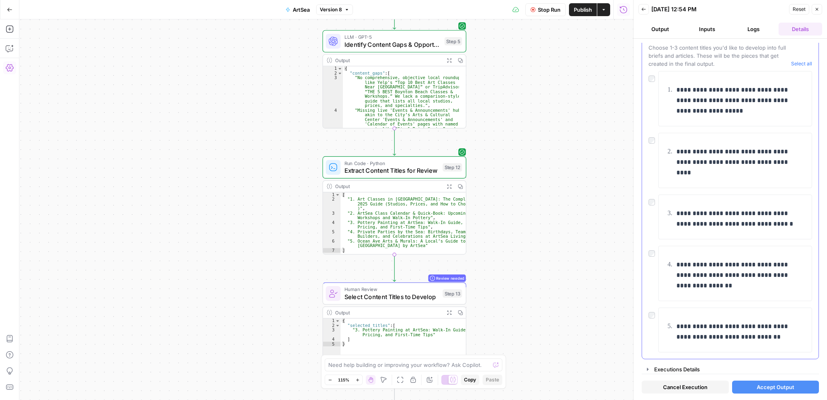
scroll to position [57, 0]
click at [766, 385] on span "Accept Output" at bounding box center [775, 387] width 38 height 8
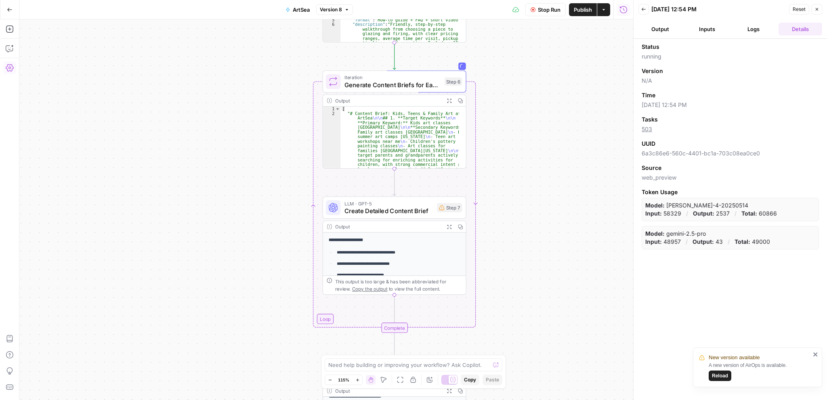
scroll to position [57, 0]
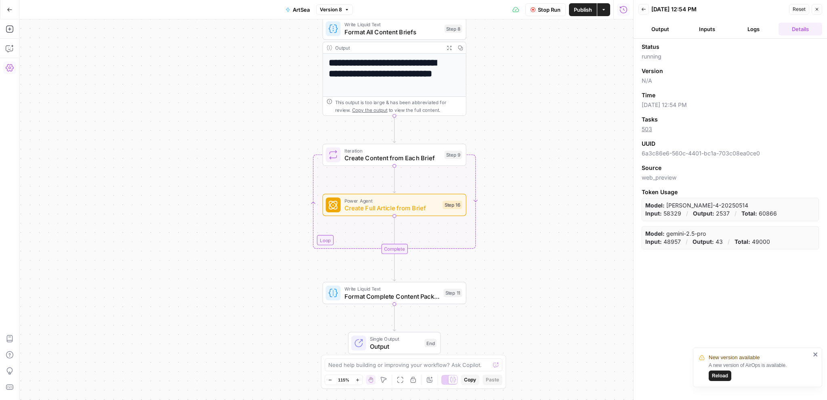
scroll to position [44, 0]
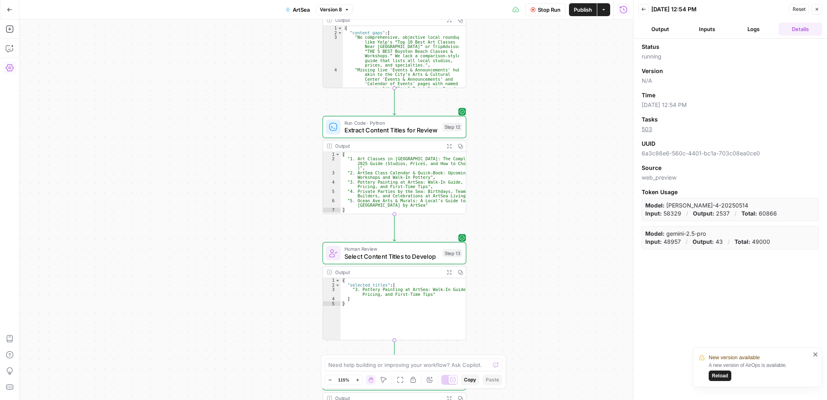
click at [814, 353] on icon "close" at bounding box center [815, 354] width 4 height 4
